Goal: Task Accomplishment & Management: Manage account settings

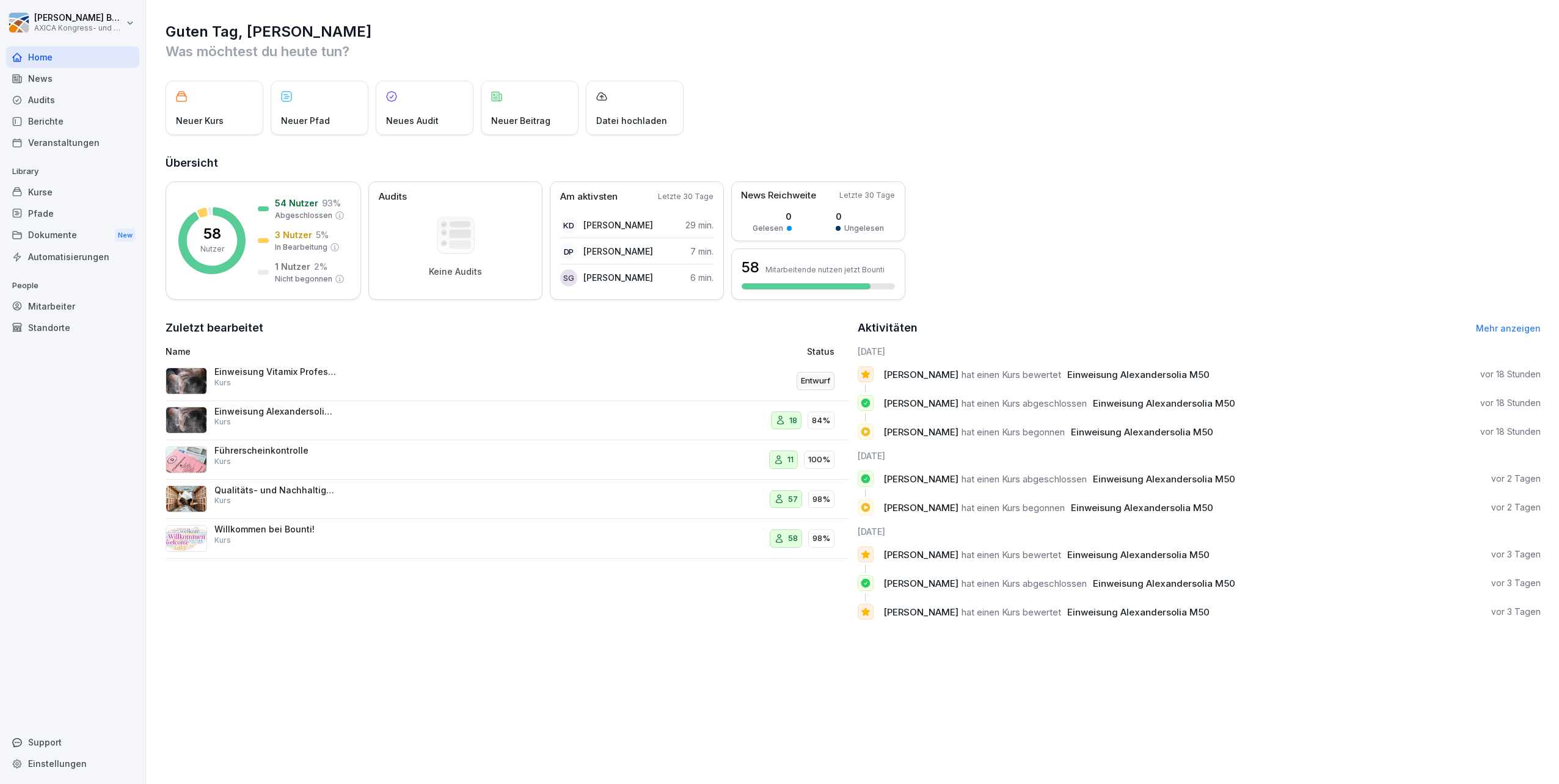
click at [253, 412] on p "Einweisung Alexandersolia M50" at bounding box center [276, 411] width 122 height 11
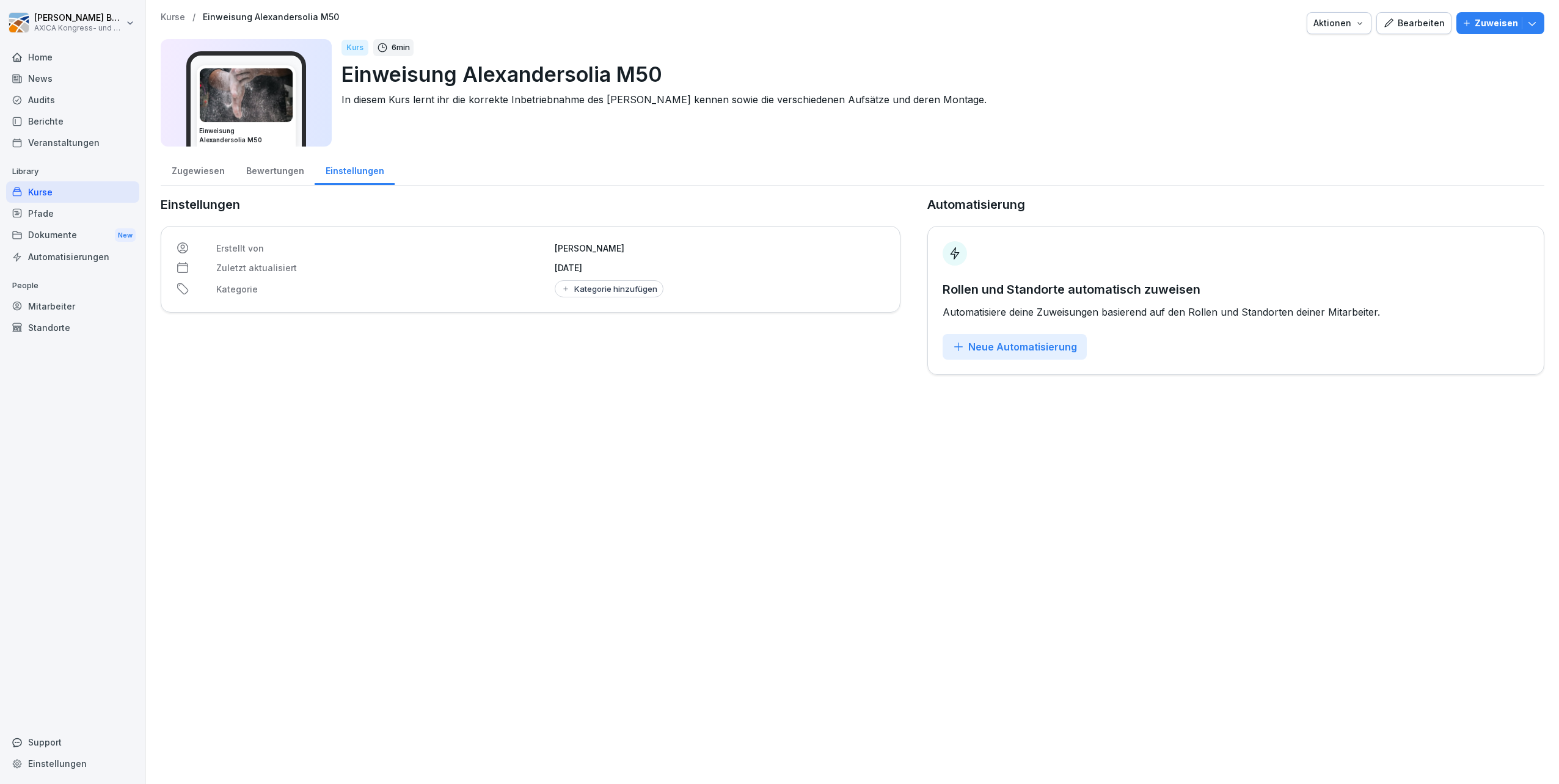
click at [281, 170] on div "Bewertungen" at bounding box center [275, 170] width 80 height 31
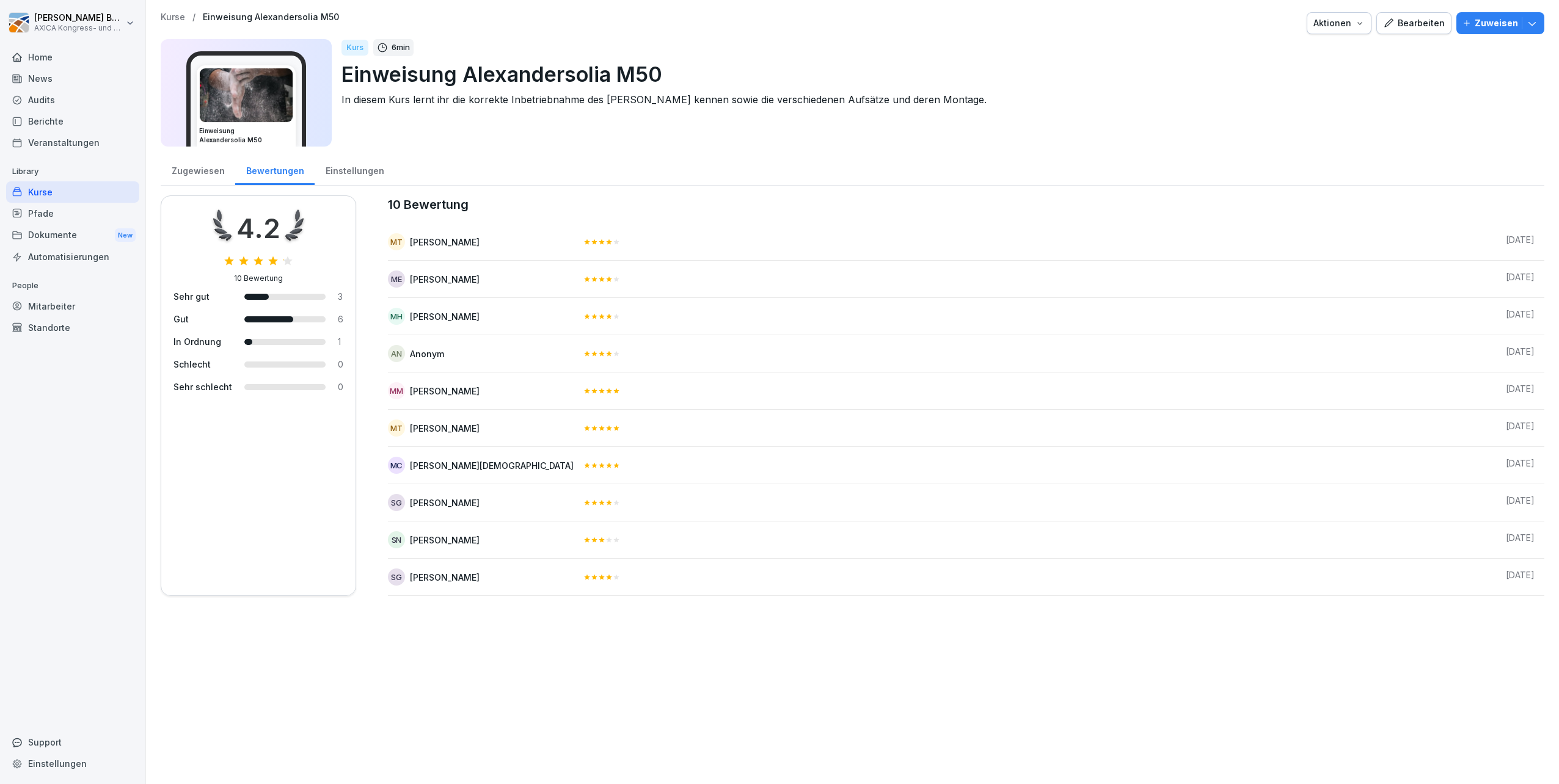
click at [214, 174] on div "Zugewiesen" at bounding box center [198, 170] width 75 height 31
